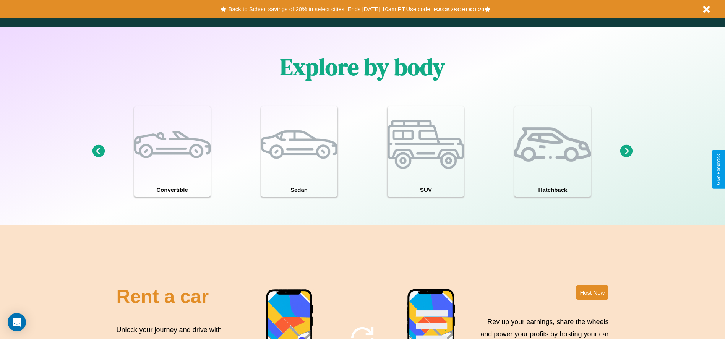
scroll to position [925, 0]
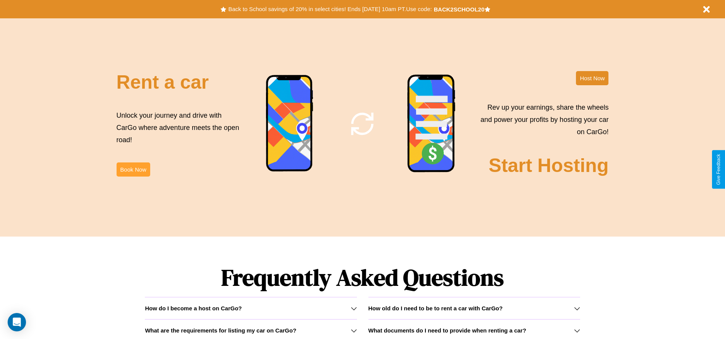
click at [133, 169] on button "Book Now" at bounding box center [134, 169] width 34 height 14
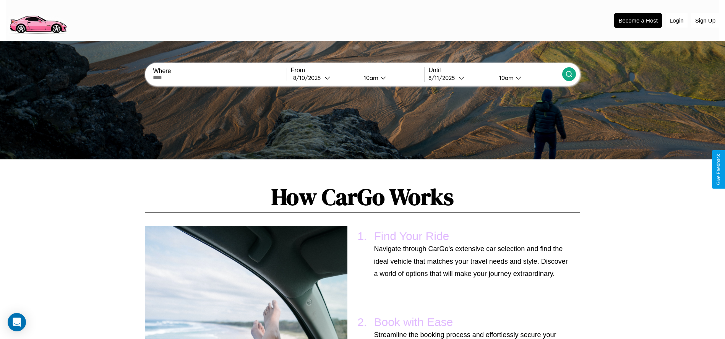
click at [220, 78] on input "text" at bounding box center [219, 78] width 133 height 6
type input "*****"
click at [324, 78] on div "8 / 10 / 2025" at bounding box center [308, 77] width 31 height 7
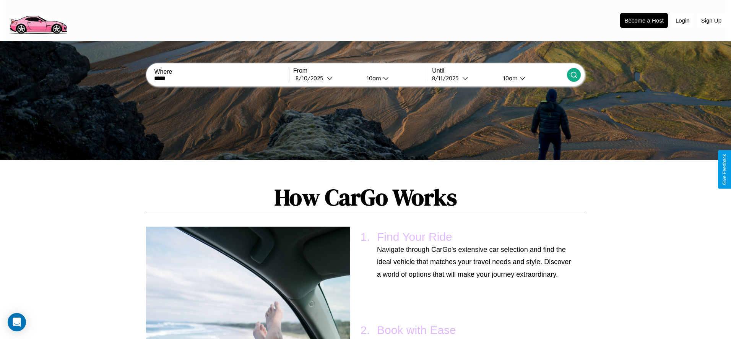
select select "*"
select select "****"
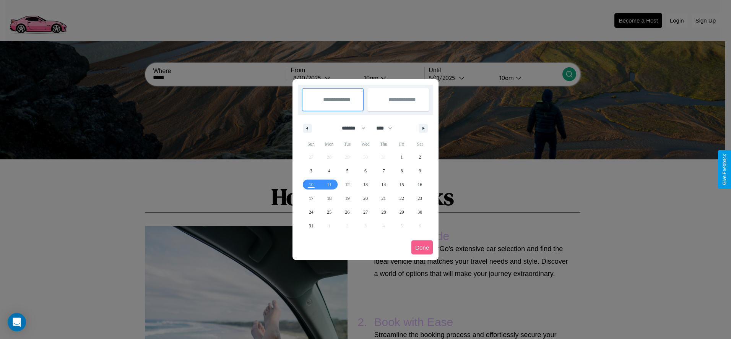
drag, startPoint x: 350, startPoint y: 128, endPoint x: 366, endPoint y: 153, distance: 29.5
click at [350, 128] on select "******* ******** ***** ***** *** **** **** ****** ********* ******* ******** **…" at bounding box center [352, 128] width 32 height 13
select select "**"
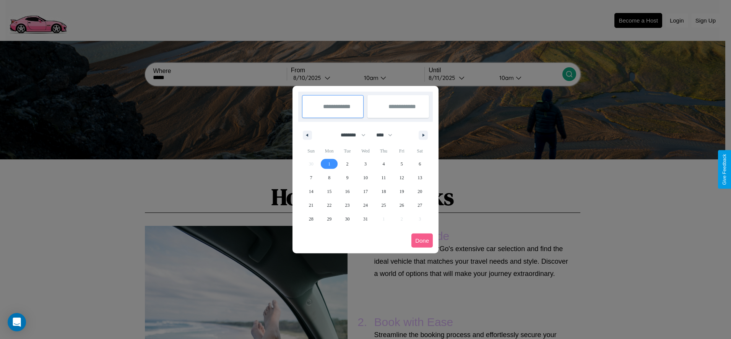
click at [329, 164] on span "1" at bounding box center [329, 164] width 2 height 14
type input "**********"
click at [365, 164] on span "3" at bounding box center [365, 164] width 2 height 14
type input "**********"
click at [422, 240] on button "Done" at bounding box center [421, 241] width 21 height 14
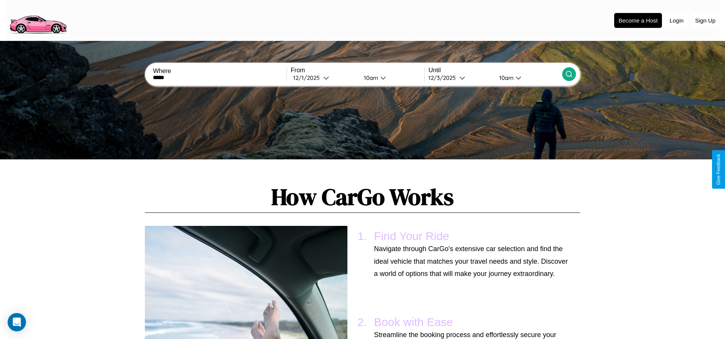
click at [569, 74] on icon at bounding box center [569, 74] width 8 height 8
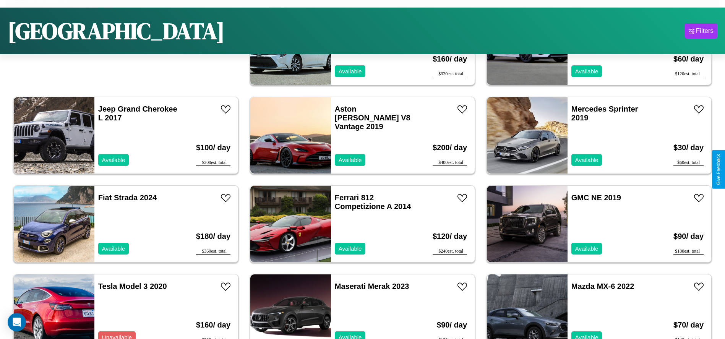
scroll to position [1061, 0]
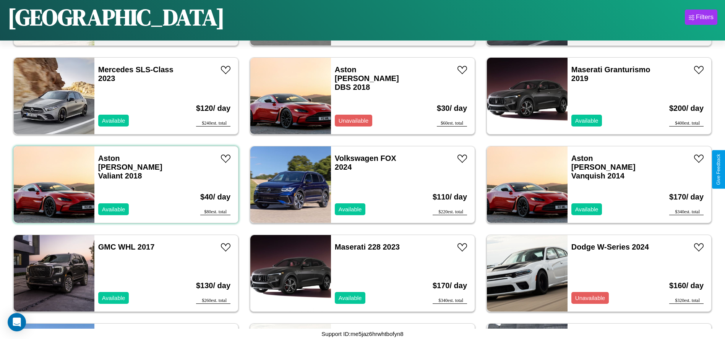
click at [125, 185] on div "Aston Martin Valiant 2018 Available" at bounding box center [138, 184] width 88 height 76
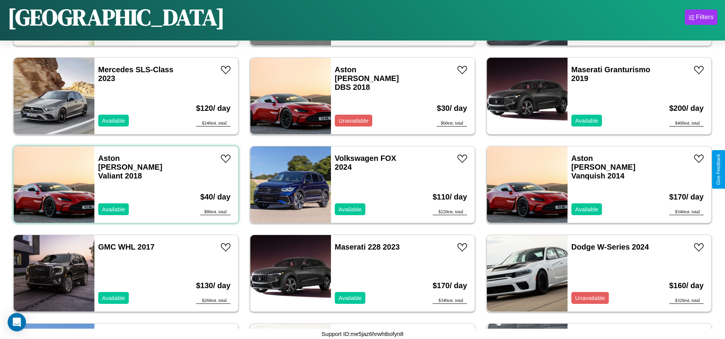
click at [125, 185] on div "Aston Martin Valiant 2018 Available" at bounding box center [138, 184] width 88 height 76
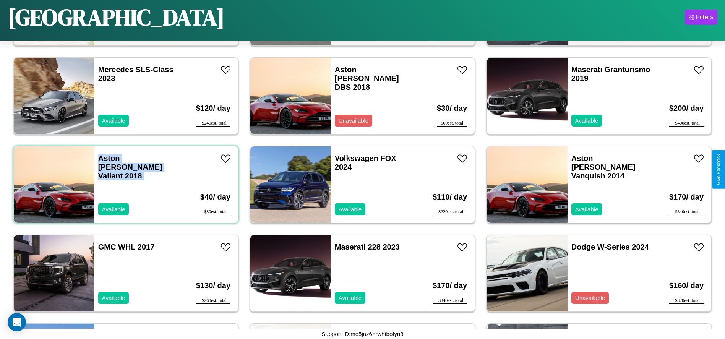
click at [125, 185] on div "Aston Martin Valiant 2018 Available" at bounding box center [138, 184] width 88 height 76
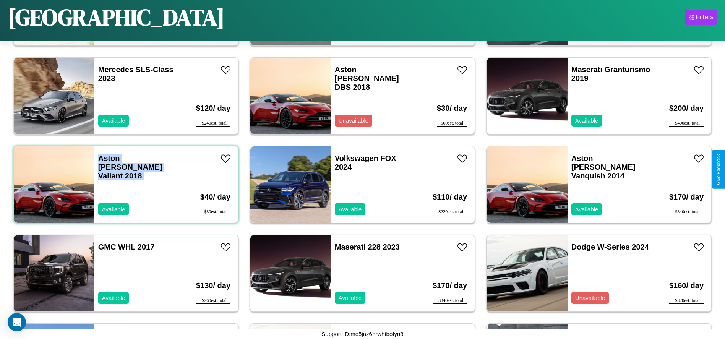
click at [125, 185] on div "Aston Martin Valiant 2018 Available" at bounding box center [138, 184] width 88 height 76
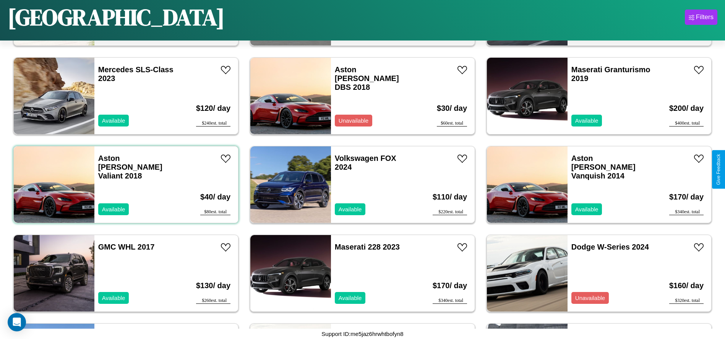
click at [125, 185] on div "Aston Martin Valiant 2018 Available" at bounding box center [138, 184] width 88 height 76
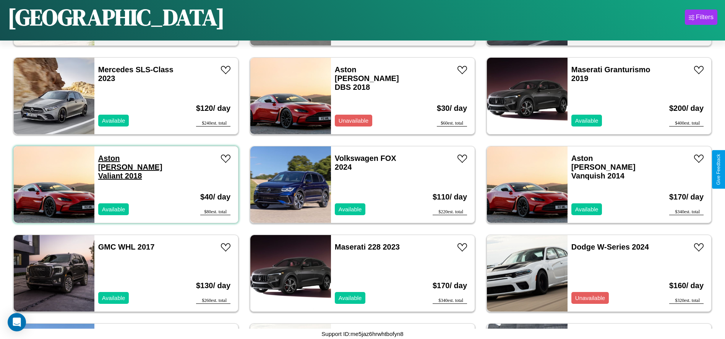
click at [120, 158] on link "Aston Martin Valiant 2018" at bounding box center [130, 167] width 64 height 26
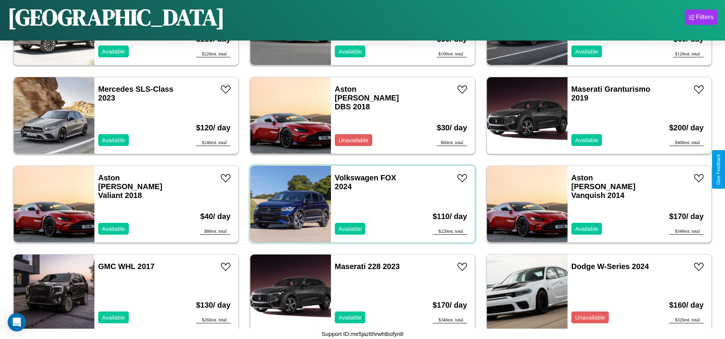
scroll to position [884, 0]
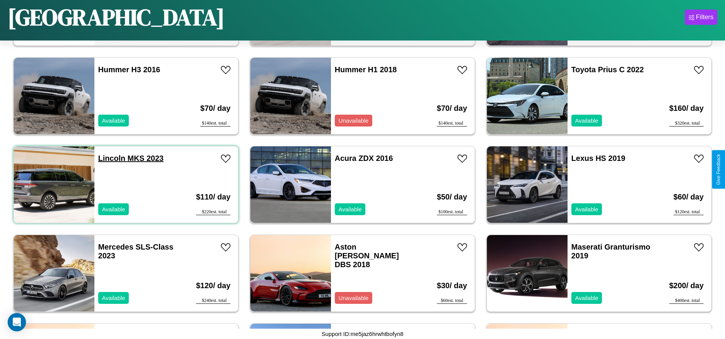
click at [111, 158] on link "Lincoln MKS 2023" at bounding box center [130, 158] width 65 height 8
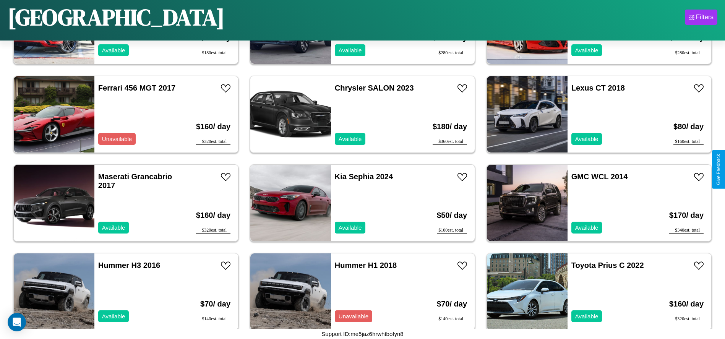
scroll to position [617, 0]
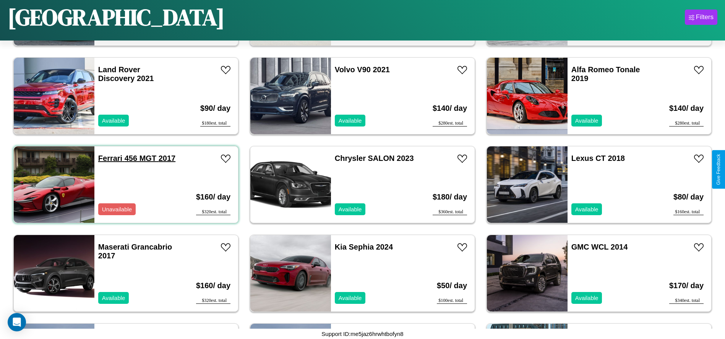
click at [109, 158] on link "Ferrari 456 MGT 2017" at bounding box center [136, 158] width 77 height 8
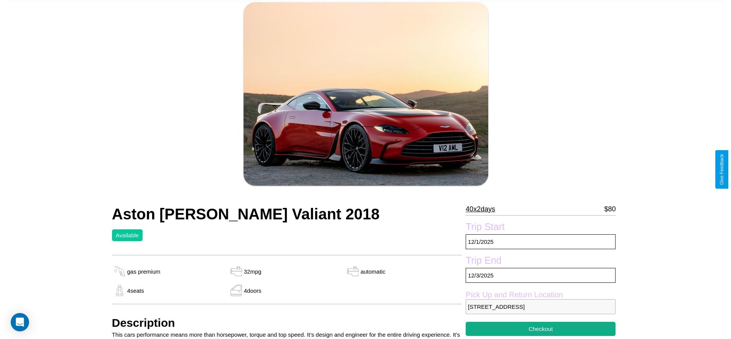
scroll to position [111, 0]
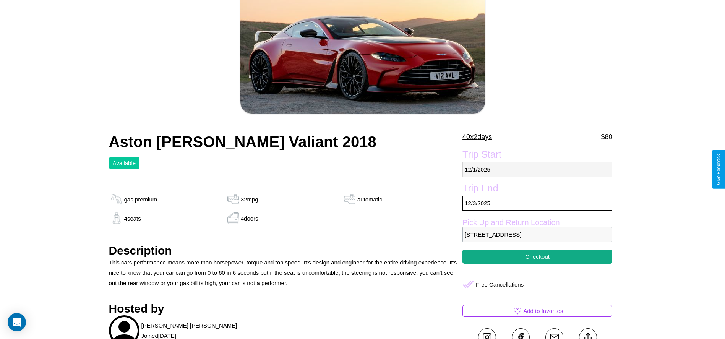
click at [538, 169] on p "[DATE]" at bounding box center [538, 169] width 150 height 15
select select "*"
select select "****"
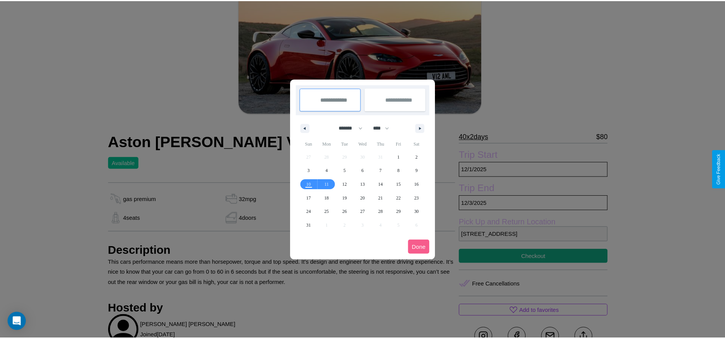
scroll to position [0, 0]
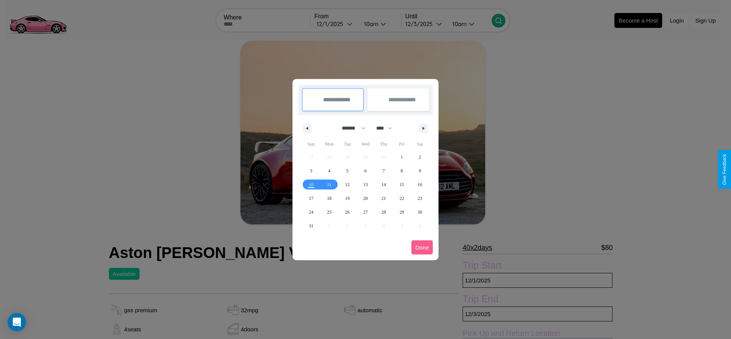
click at [336, 24] on div at bounding box center [365, 169] width 731 height 339
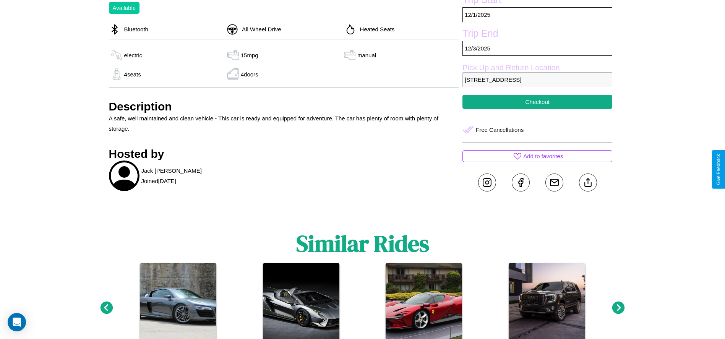
scroll to position [325, 0]
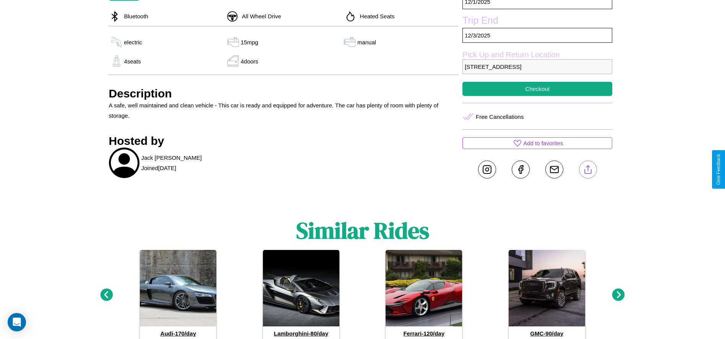
click at [588, 169] on line at bounding box center [588, 168] width 0 height 5
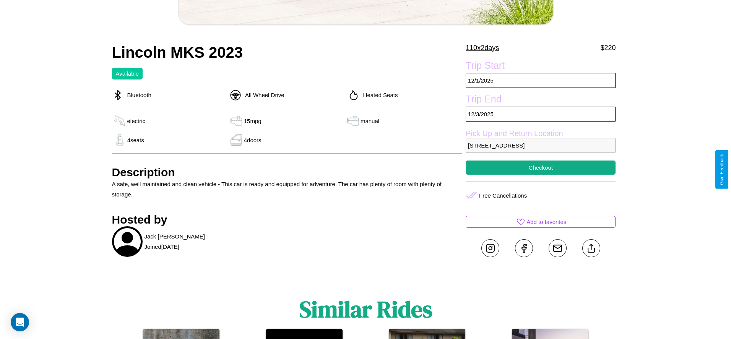
scroll to position [244, 0]
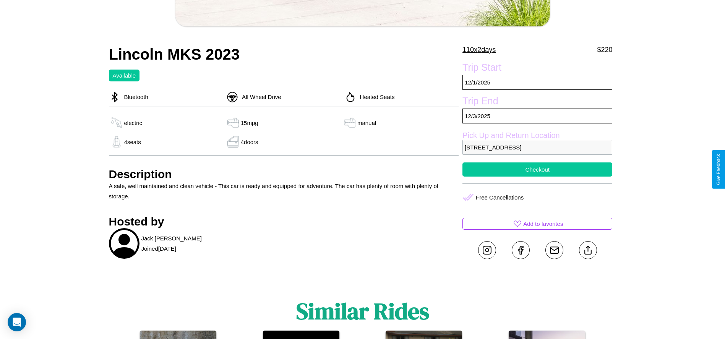
click at [538, 169] on button "Checkout" at bounding box center [538, 169] width 150 height 14
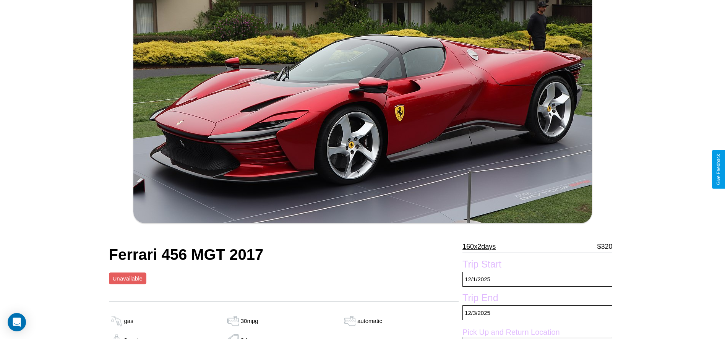
scroll to position [201, 0]
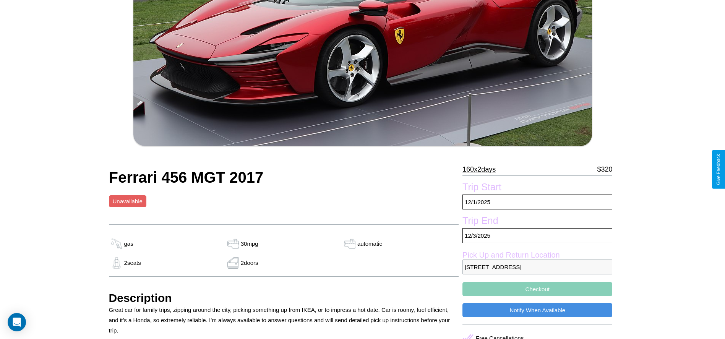
click at [482, 169] on p "160 x 2 days" at bounding box center [479, 169] width 33 height 12
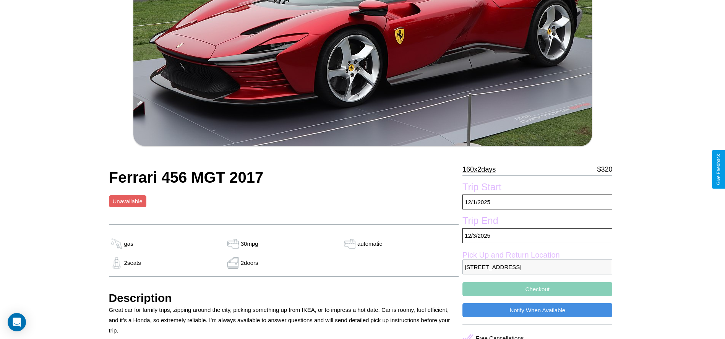
click at [482, 169] on p "160 x 2 days" at bounding box center [479, 169] width 33 height 12
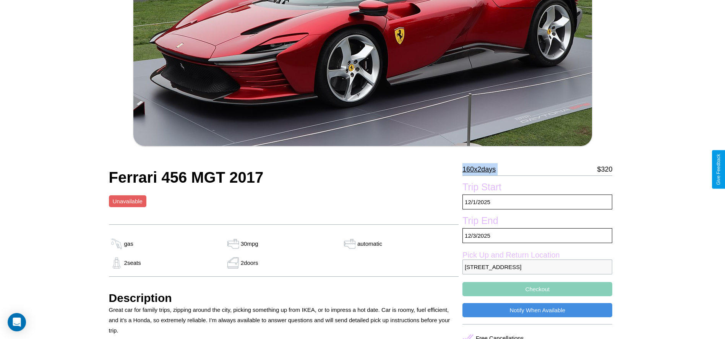
click at [482, 169] on p "160 x 2 days" at bounding box center [479, 169] width 33 height 12
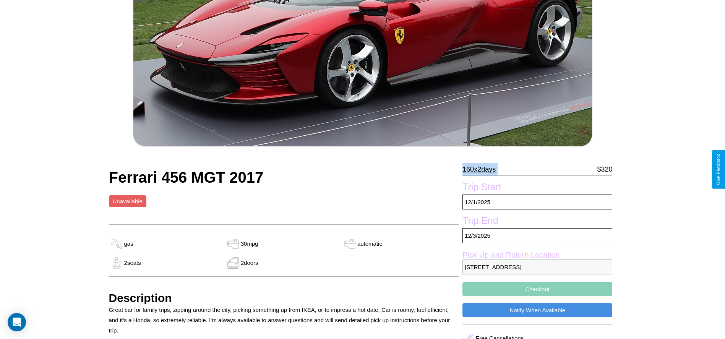
click at [482, 169] on p "160 x 2 days" at bounding box center [479, 169] width 33 height 12
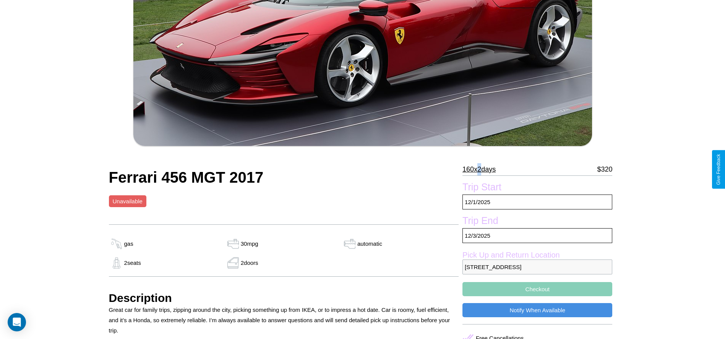
click at [482, 169] on p "160 x 2 days" at bounding box center [479, 169] width 33 height 12
